Goal: Information Seeking & Learning: Learn about a topic

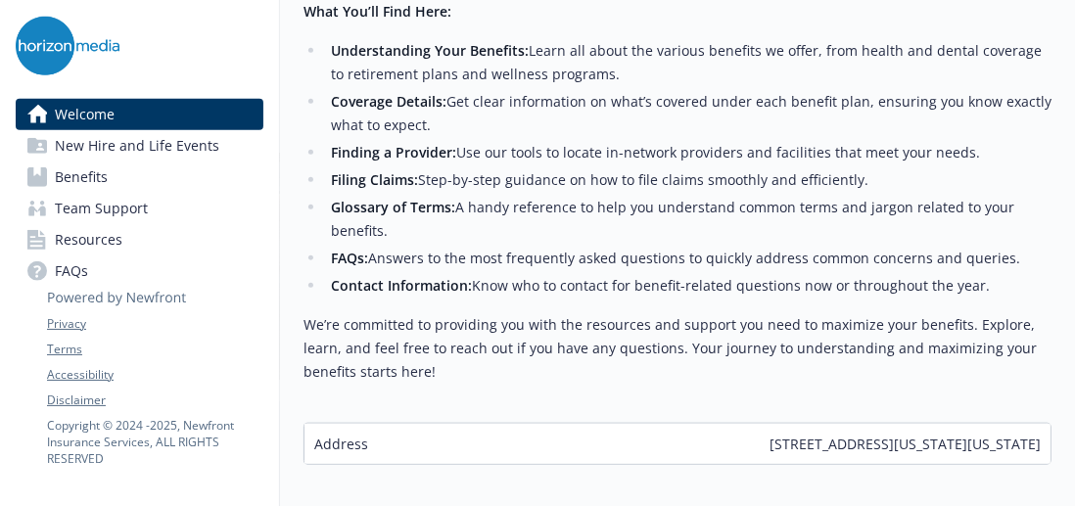
scroll to position [959, 0]
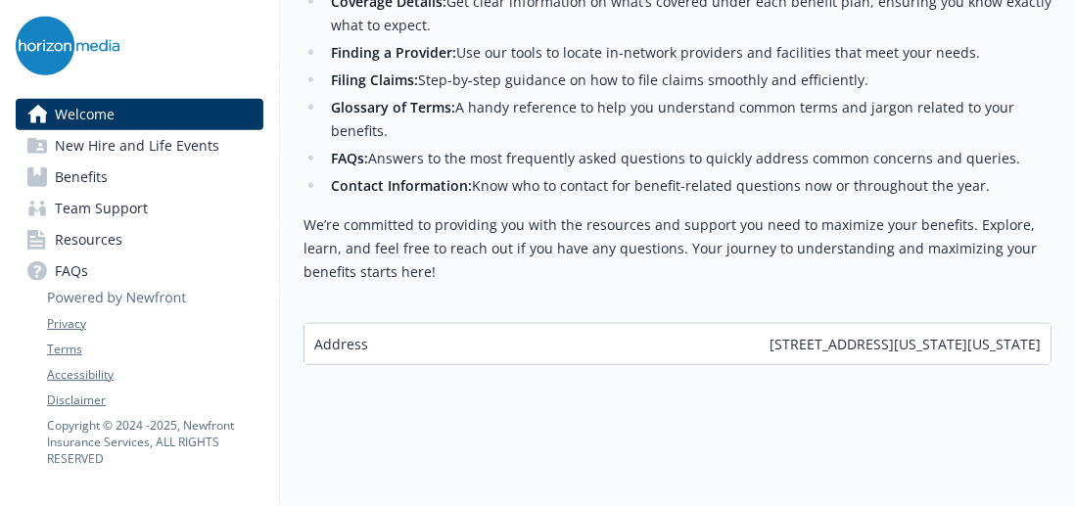
click at [88, 185] on span "Benefits" at bounding box center [81, 177] width 53 height 31
